Goal: Use online tool/utility: Utilize a website feature to perform a specific function

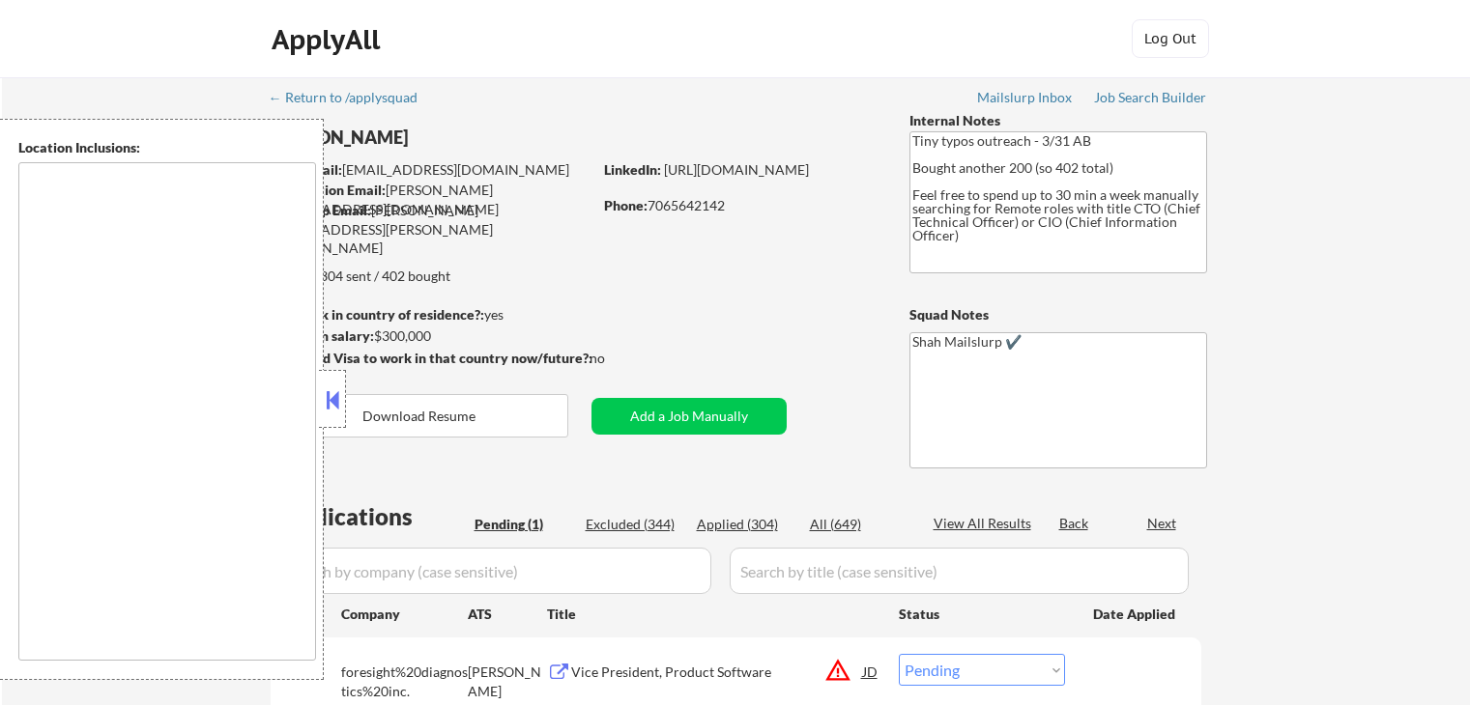
scroll to position [193, 0]
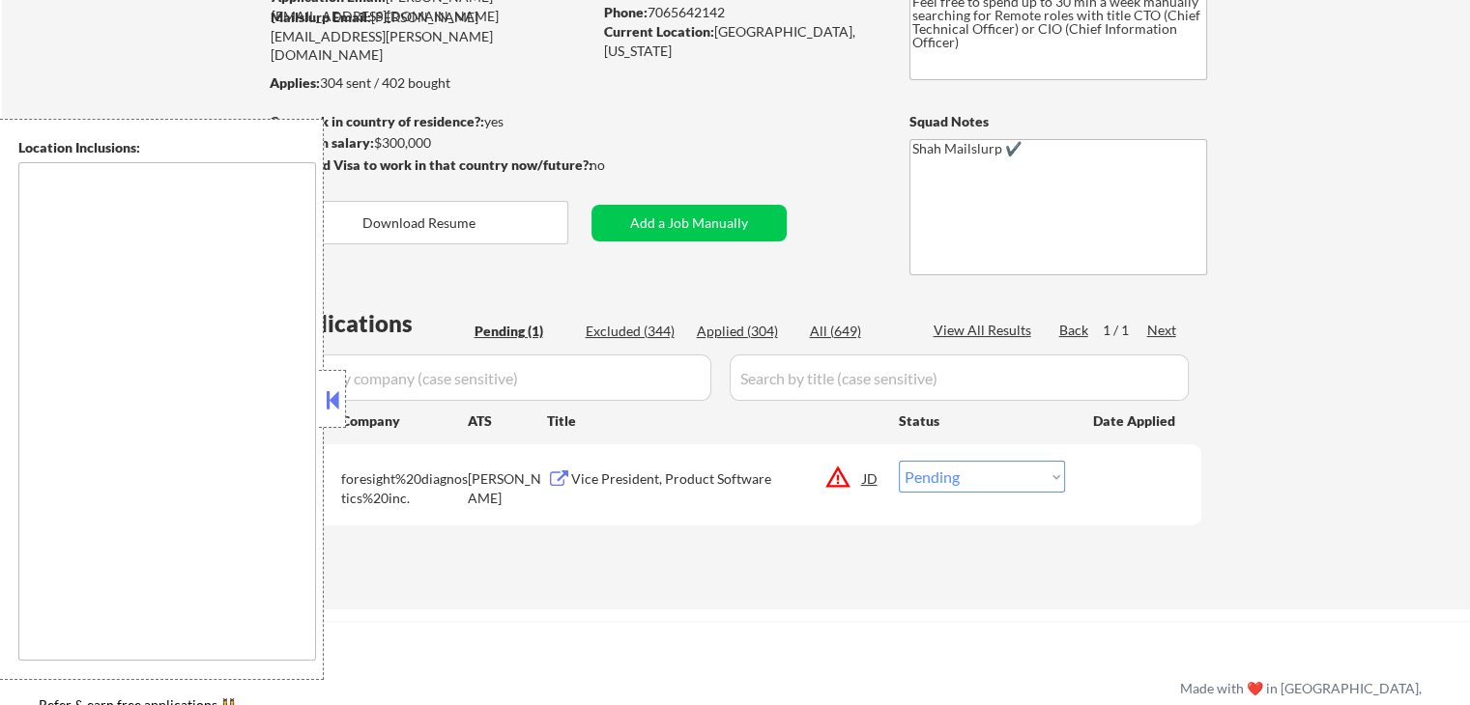
click at [344, 408] on div at bounding box center [332, 399] width 27 height 58
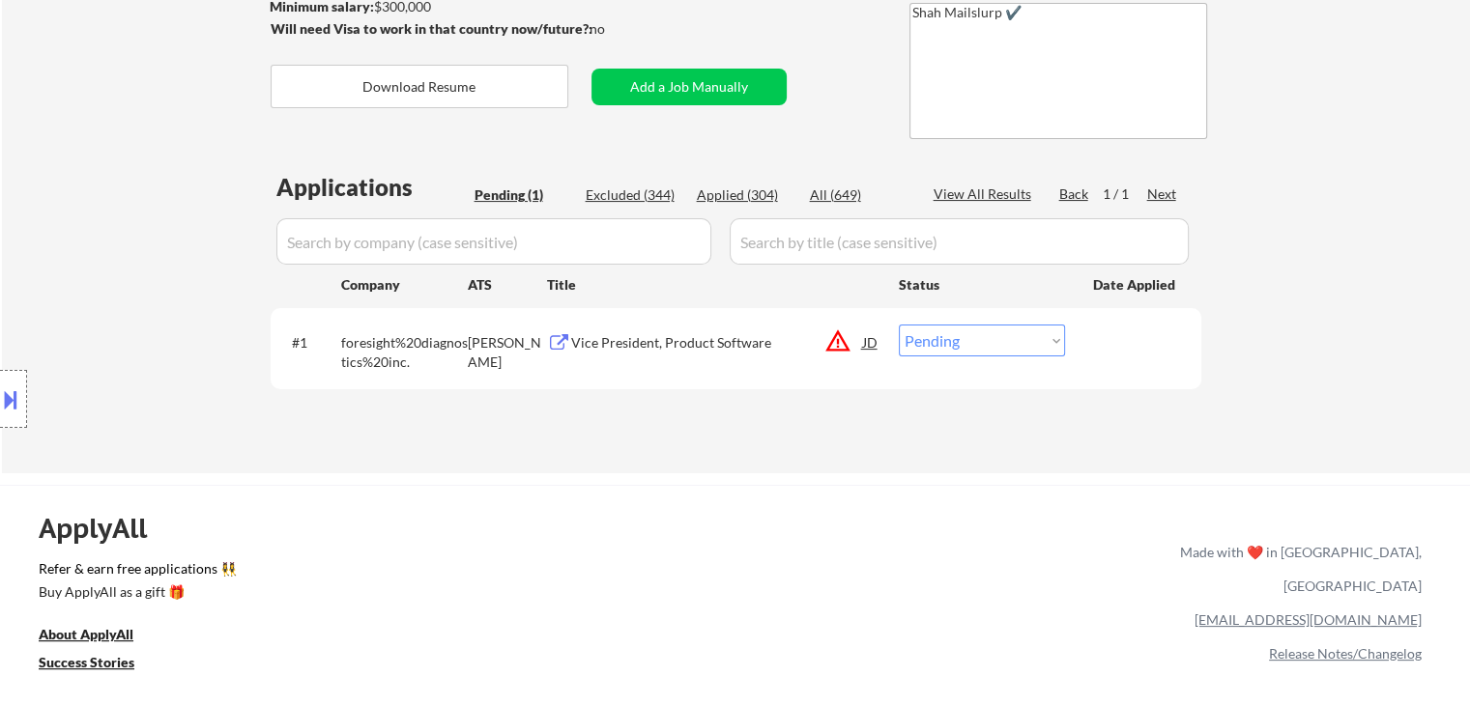
scroll to position [387, 0]
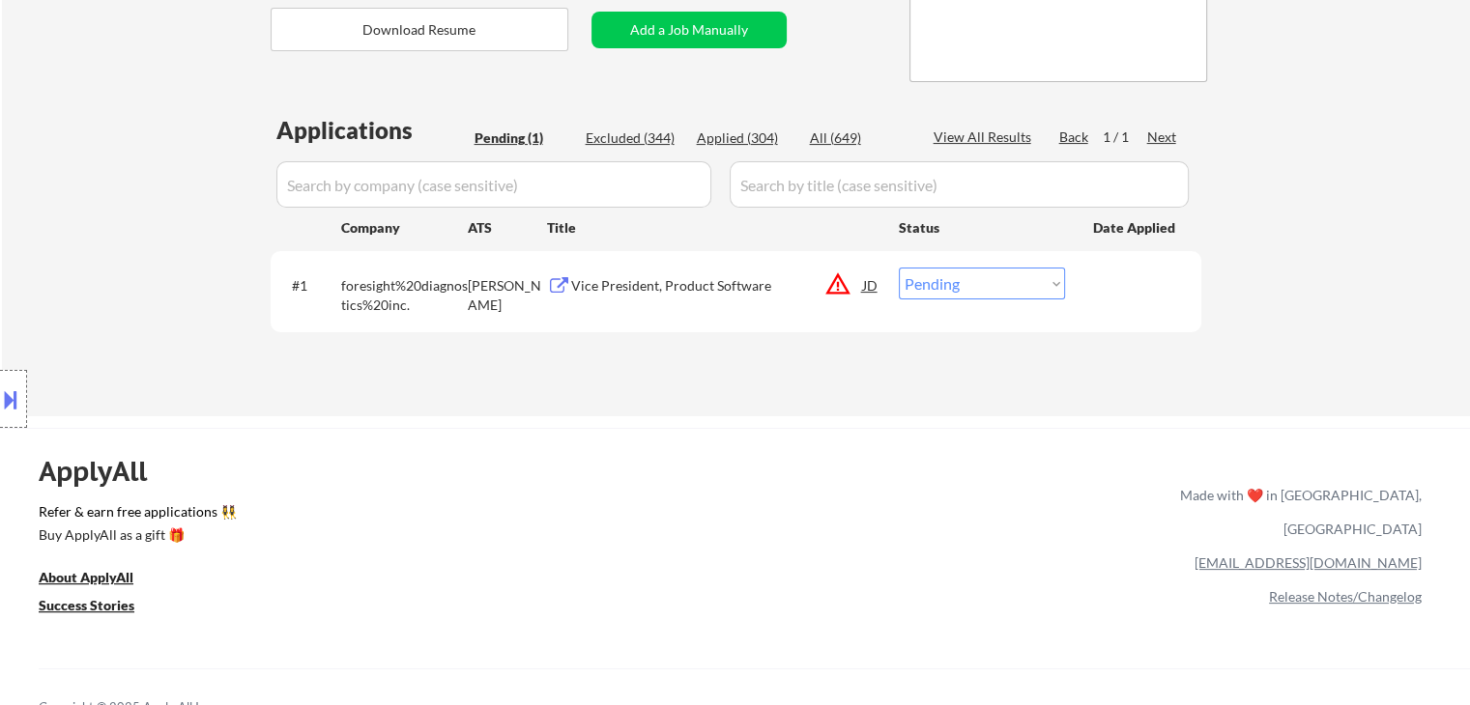
drag, startPoint x: 1399, startPoint y: 131, endPoint x: 1382, endPoint y: 123, distance: 19.4
click at [1399, 131] on div "← Return to /applysquad Mailslurp Inbox Job Search Builder [PERSON_NAME] User E…" at bounding box center [736, 54] width 1468 height 726
click at [1368, 190] on div "← Return to /applysquad Mailslurp Inbox Job Search Builder [PERSON_NAME] User E…" at bounding box center [736, 54] width 1468 height 726
drag, startPoint x: 1361, startPoint y: 194, endPoint x: 1252, endPoint y: 296, distance: 148.3
click at [1361, 194] on div "← Return to /applysquad Mailslurp Inbox Job Search Builder [PERSON_NAME] User E…" at bounding box center [736, 54] width 1468 height 726
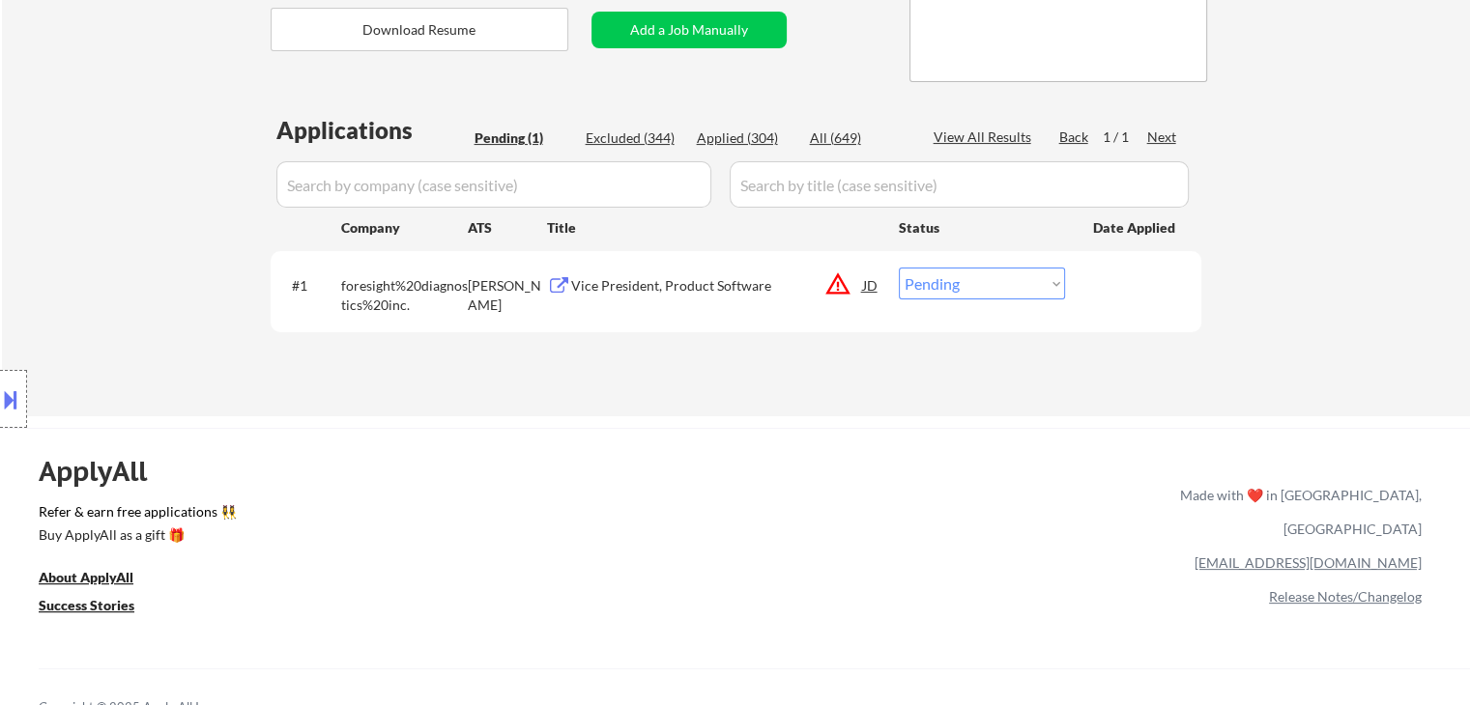
drag, startPoint x: 42, startPoint y: 165, endPoint x: 334, endPoint y: 29, distance: 322.9
click at [42, 165] on div "Location Inclusions:" at bounding box center [173, 399] width 346 height 561
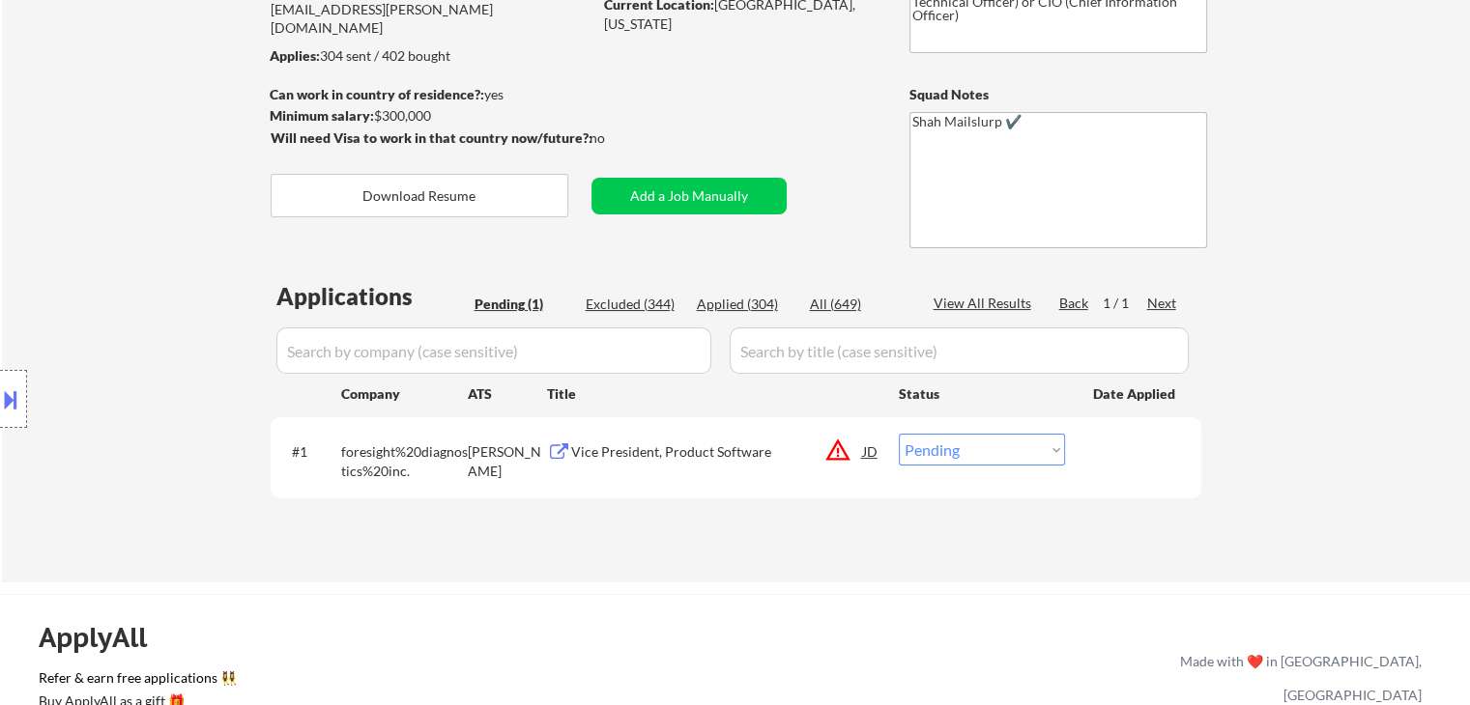
scroll to position [290, 0]
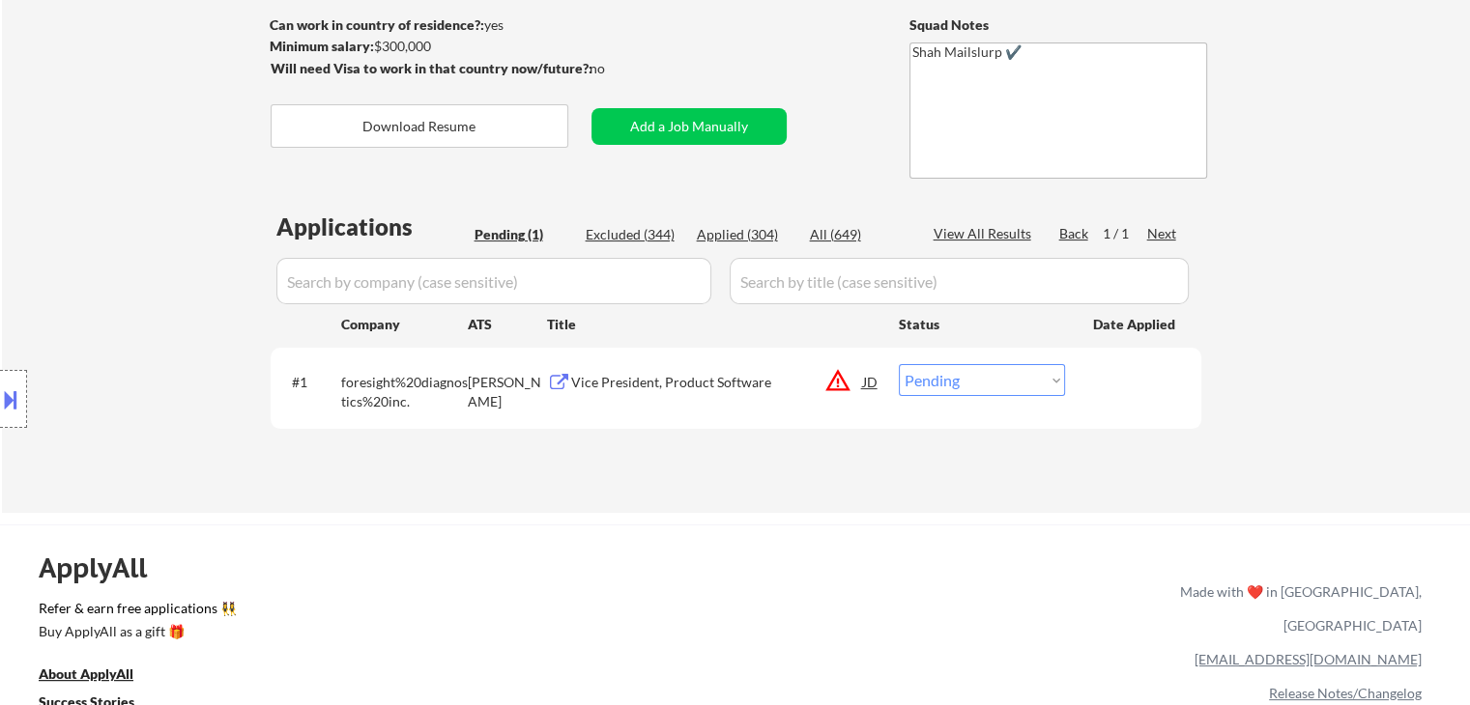
click at [840, 389] on button "warning_amber" at bounding box center [837, 380] width 27 height 27
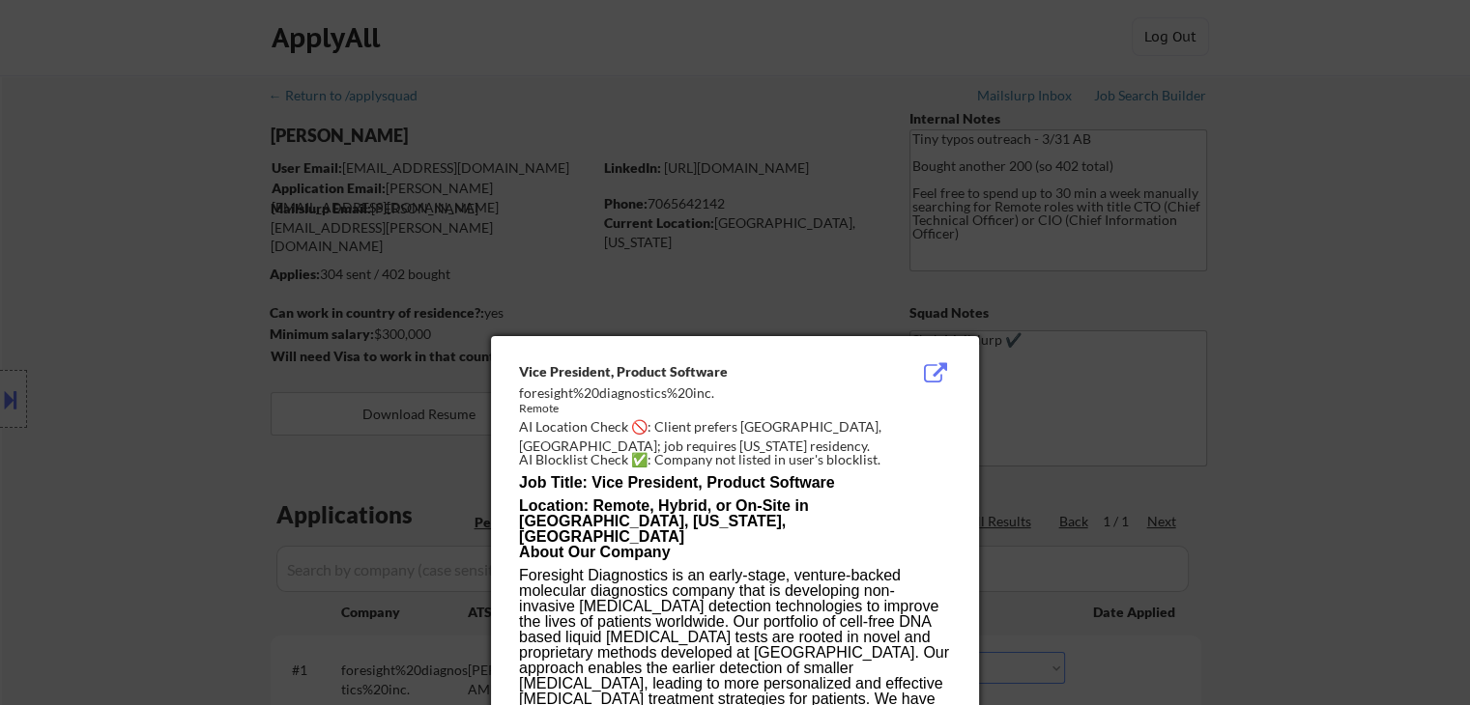
scroll to position [0, 0]
click at [811, 61] on div at bounding box center [735, 352] width 1470 height 705
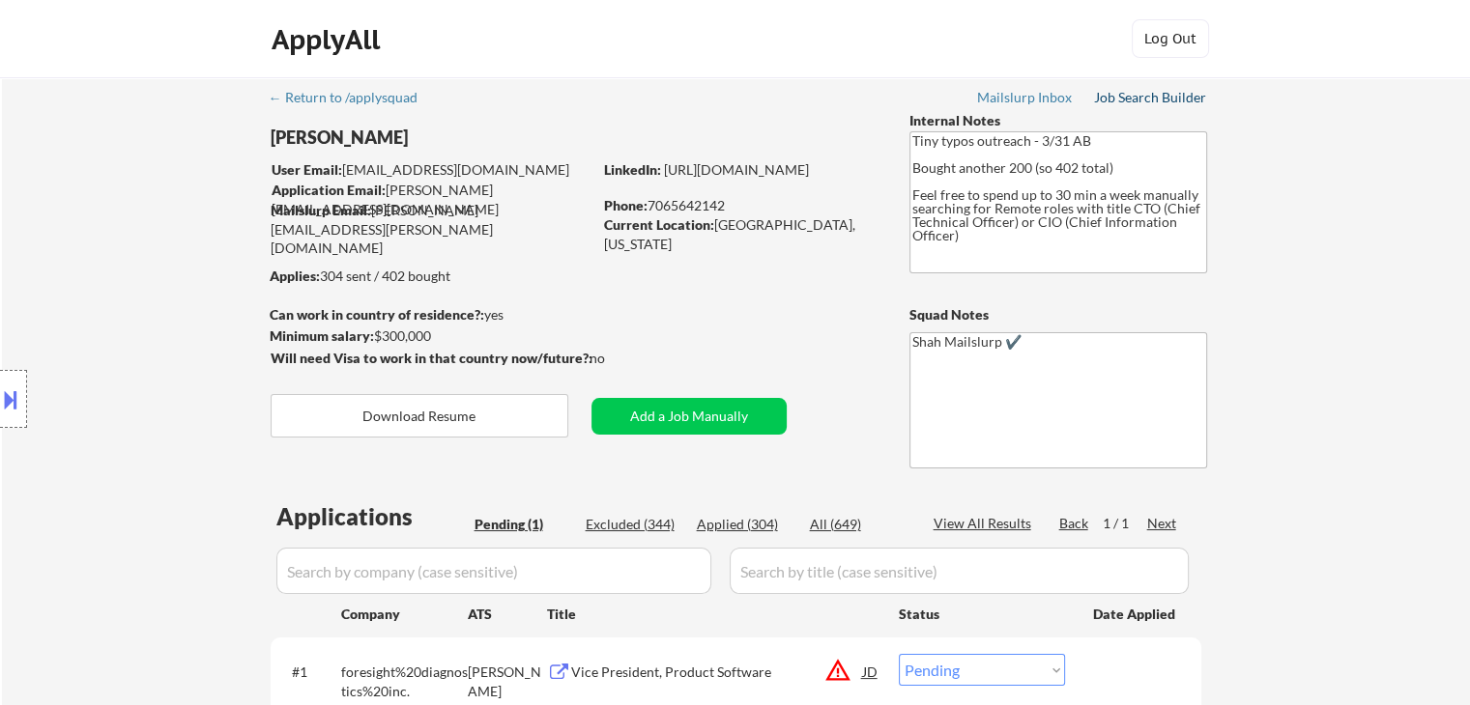
drag, startPoint x: 1132, startPoint y: 98, endPoint x: 1094, endPoint y: 97, distance: 38.7
click at [1132, 95] on div "Job Search Builder" at bounding box center [1150, 98] width 113 height 14
click at [1115, 101] on div "Job Search Builder" at bounding box center [1150, 98] width 113 height 14
select select ""pending""
